Goal: Transaction & Acquisition: Purchase product/service

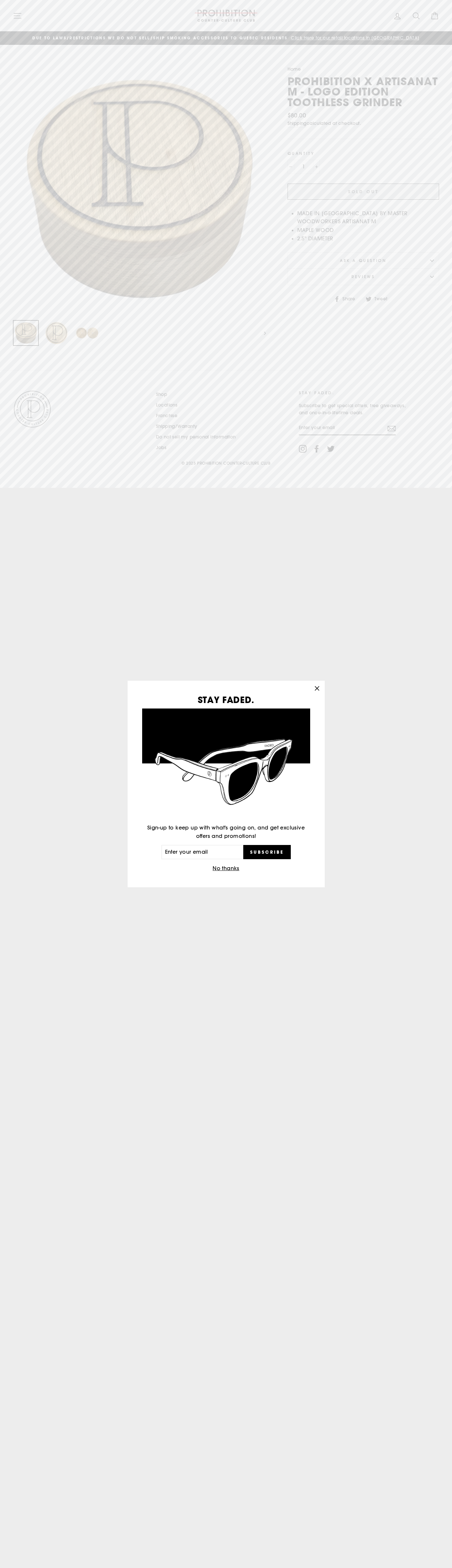
click at [317, 688] on icon "button" at bounding box center [317, 688] width 4 height 4
